Goal: Task Accomplishment & Management: Use online tool/utility

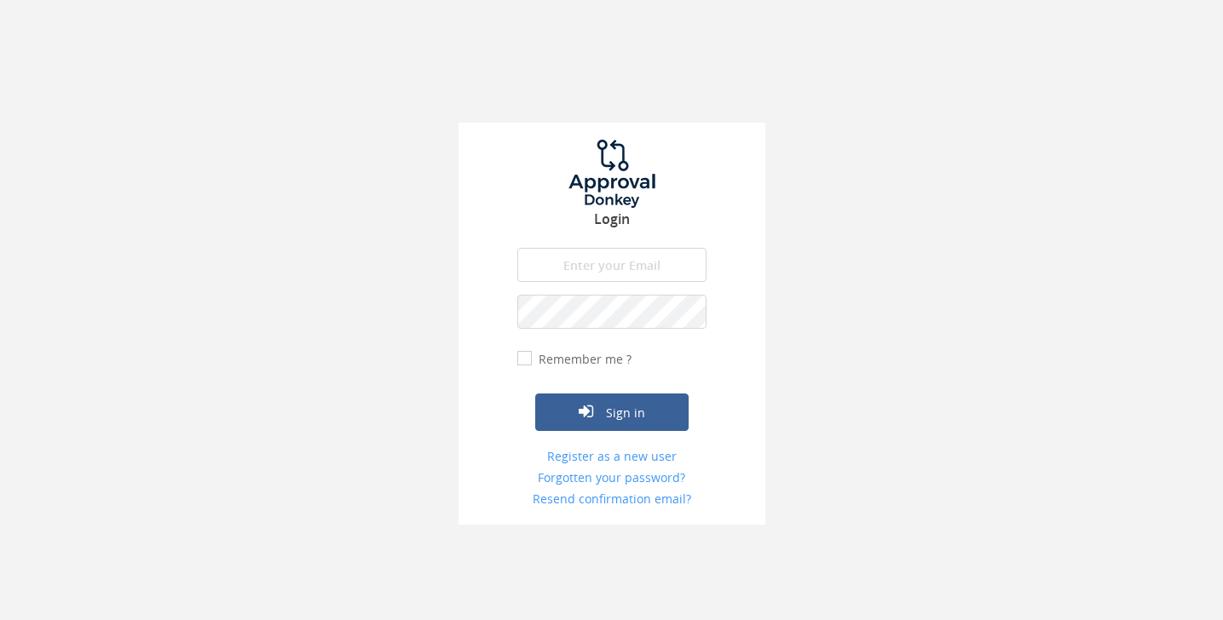
click at [588, 254] on input "email" at bounding box center [611, 265] width 189 height 34
type input "[EMAIL_ADDRESS][DOMAIN_NAME]"
click at [535, 394] on button "Sign in" at bounding box center [611, 412] width 153 height 37
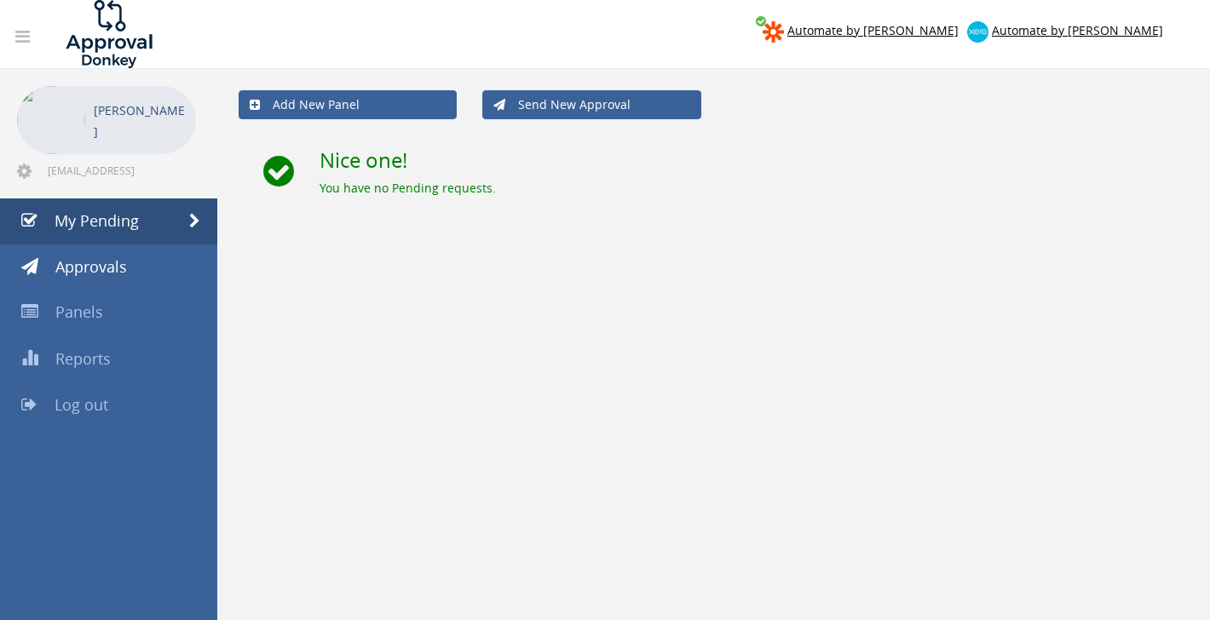
click at [772, 172] on div "Nice one! You have no Pending requests." at bounding box center [754, 164] width 895 height 65
click at [128, 409] on link "Log out" at bounding box center [108, 406] width 217 height 46
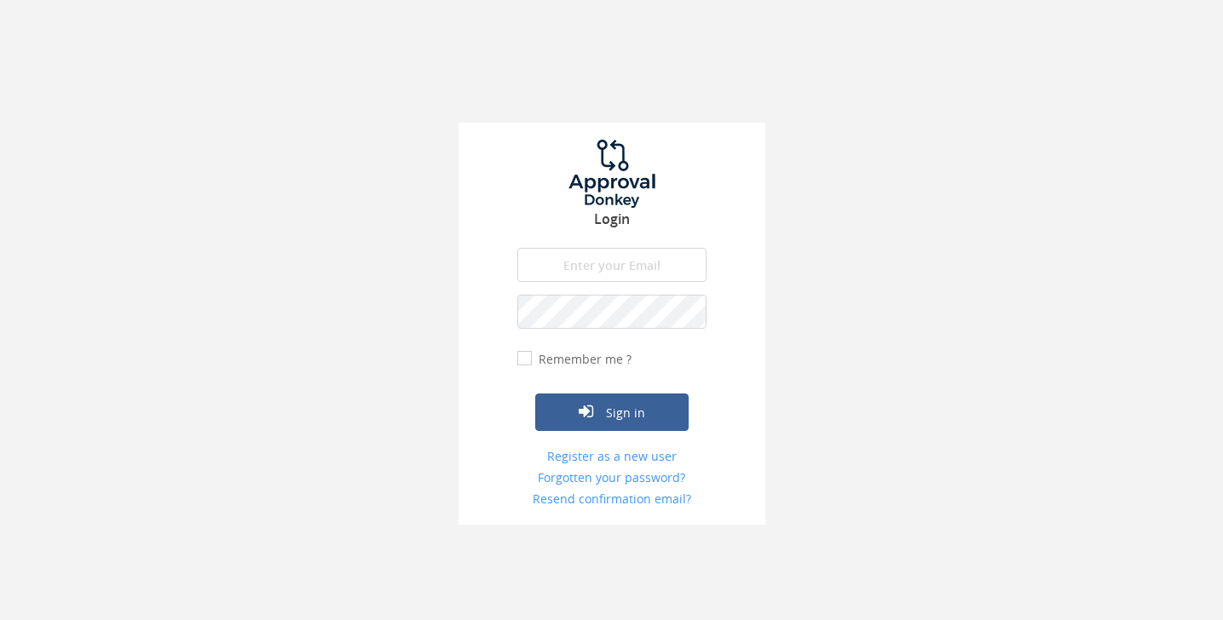
click at [584, 271] on input "email" at bounding box center [611, 265] width 189 height 34
type input "[EMAIL_ADDRESS][DOMAIN_NAME]"
click at [645, 407] on button "Sign in" at bounding box center [611, 412] width 153 height 37
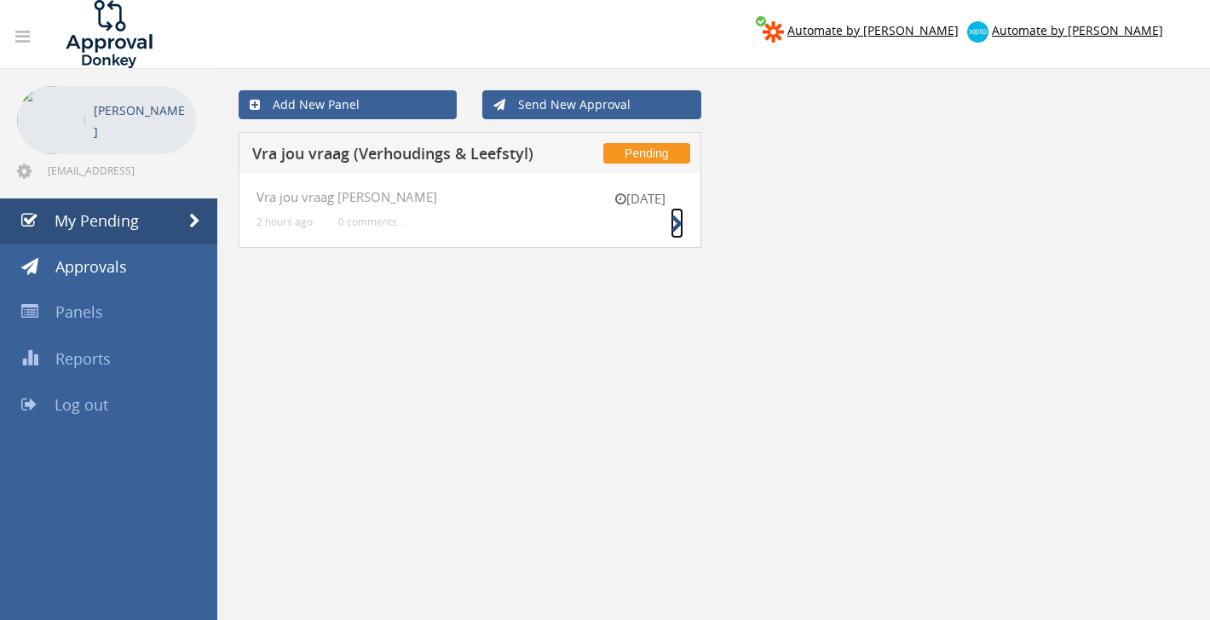
click at [682, 227] on icon at bounding box center [676, 225] width 13 height 18
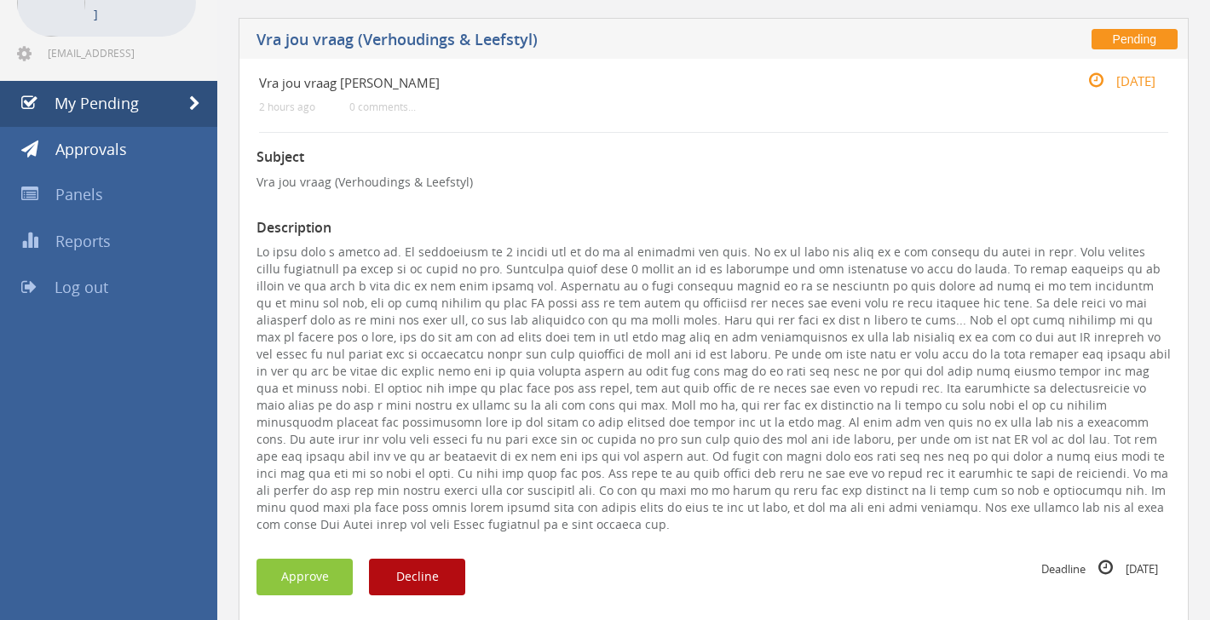
scroll to position [119, 0]
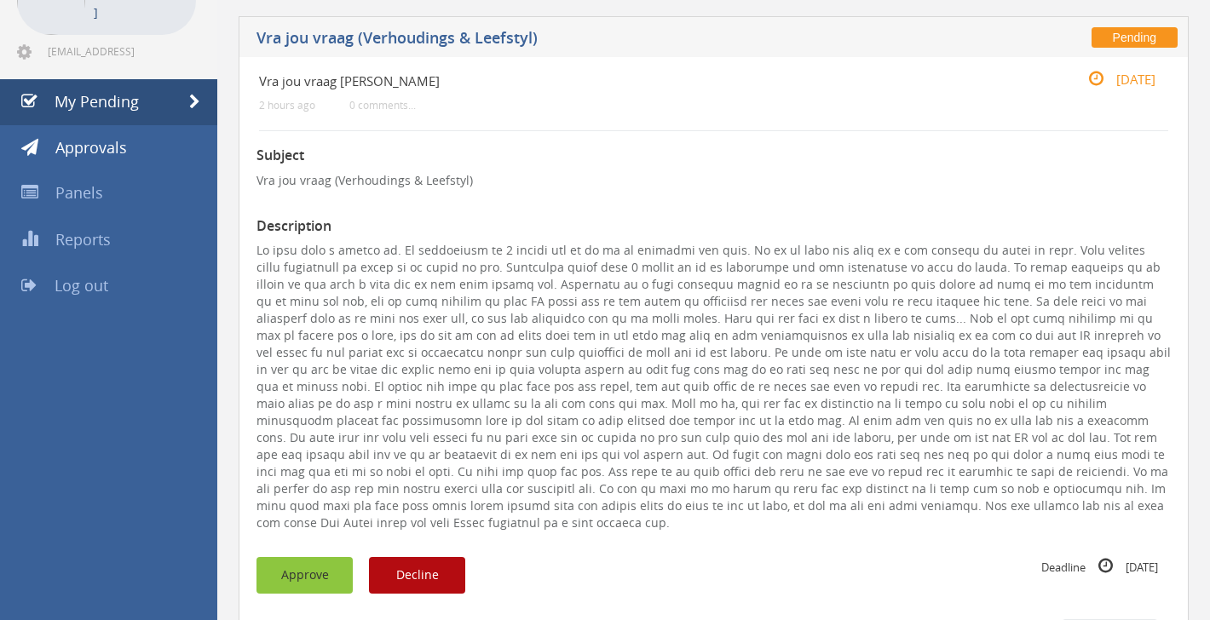
click at [337, 557] on button "Approve" at bounding box center [304, 575] width 96 height 37
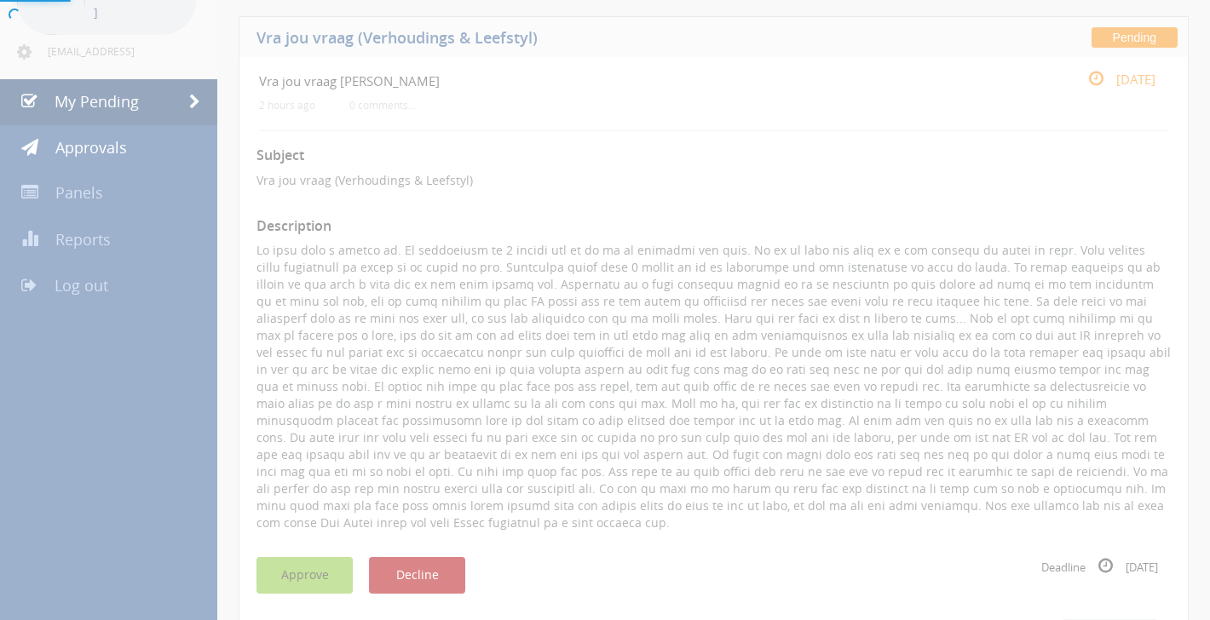
scroll to position [69, 0]
